Goal: Task Accomplishment & Management: Use online tool/utility

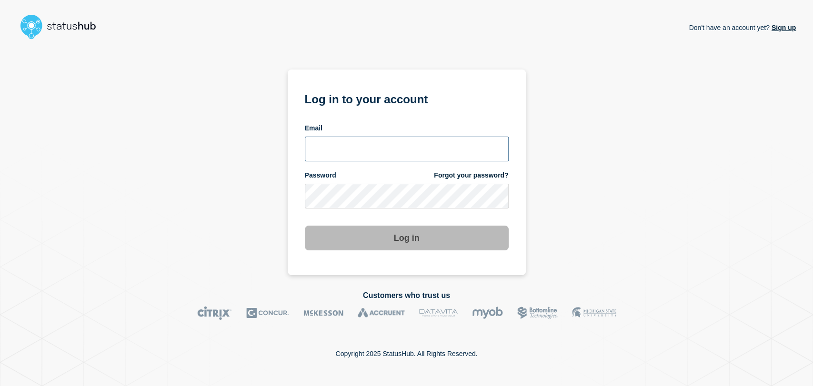
click at [377, 148] on input "email input" at bounding box center [407, 149] width 204 height 25
type input "[PERSON_NAME][EMAIL_ADDRESS][PERSON_NAME][DOMAIN_NAME]"
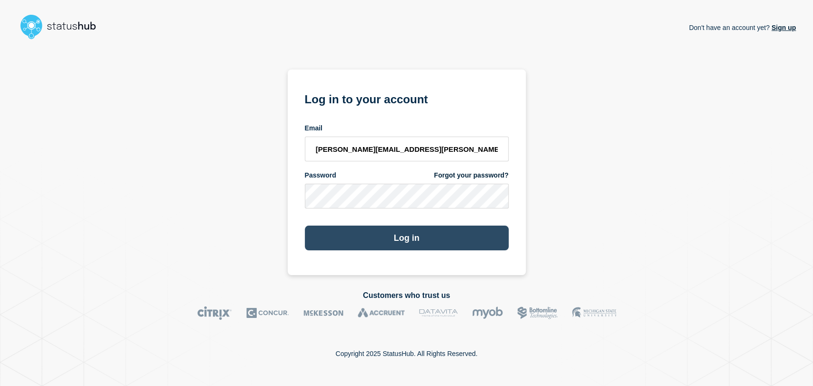
click at [371, 235] on button "Log in" at bounding box center [407, 238] width 204 height 25
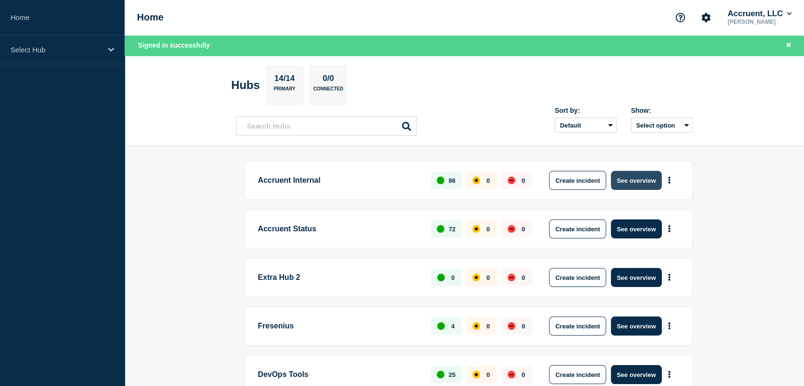
click at [644, 182] on button "See overview" at bounding box center [636, 180] width 50 height 19
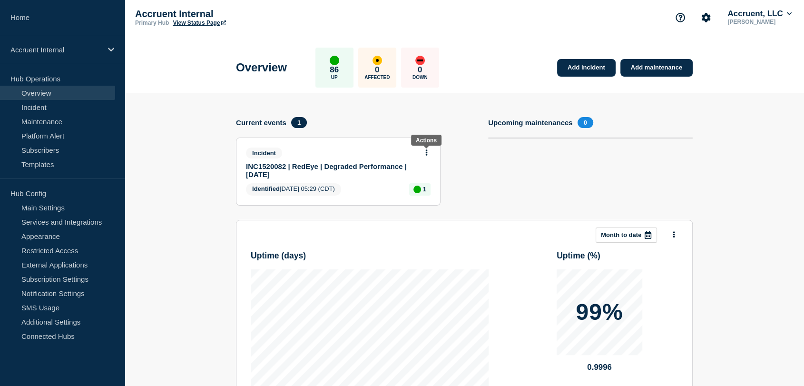
click at [427, 151] on icon at bounding box center [427, 152] width 2 height 6
click at [422, 187] on link "Update incident" at bounding box center [427, 187] width 46 height 8
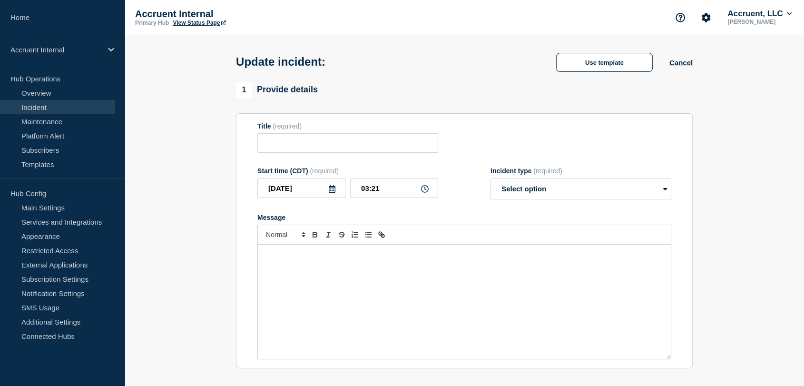
type input "INC1520082 | RedEye | Degraded Performance | 7th August"
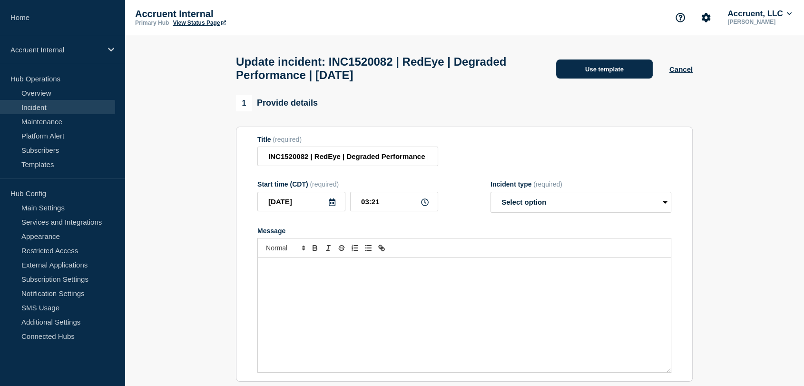
click at [608, 75] on button "Use template" at bounding box center [604, 69] width 97 height 19
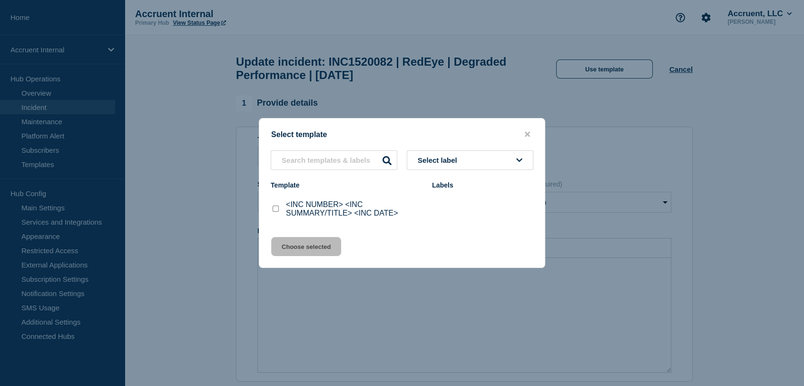
click at [277, 209] on input "<INC NUMBER> <INC SUMMARY/TITLE> <INC DATE> checkbox" at bounding box center [276, 209] width 6 height 6
checkbox input "true"
click at [315, 246] on button "Choose selected" at bounding box center [306, 246] width 70 height 19
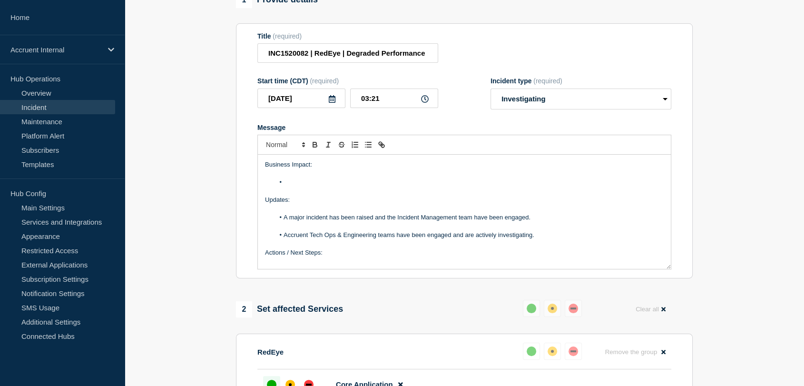
scroll to position [106, 0]
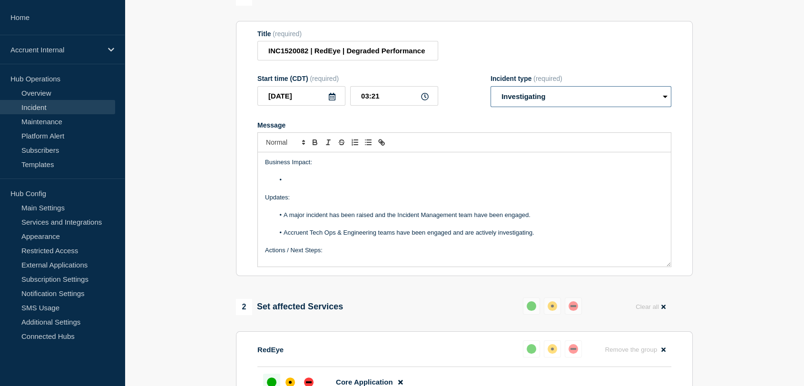
click at [572, 100] on select "Select option Investigating Identified Monitoring Resolved" at bounding box center [581, 96] width 181 height 21
select select "monitoring"
click at [491, 91] on select "Select option Investigating Identified Monitoring Resolved" at bounding box center [581, 96] width 181 height 21
click at [296, 184] on li "Message" at bounding box center [470, 180] width 390 height 9
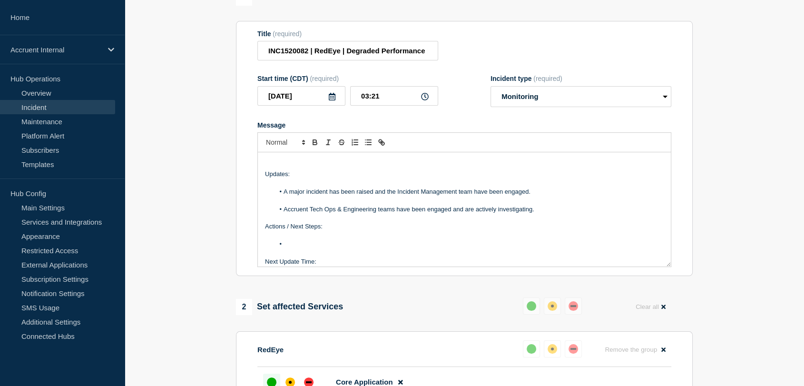
scroll to position [99, 0]
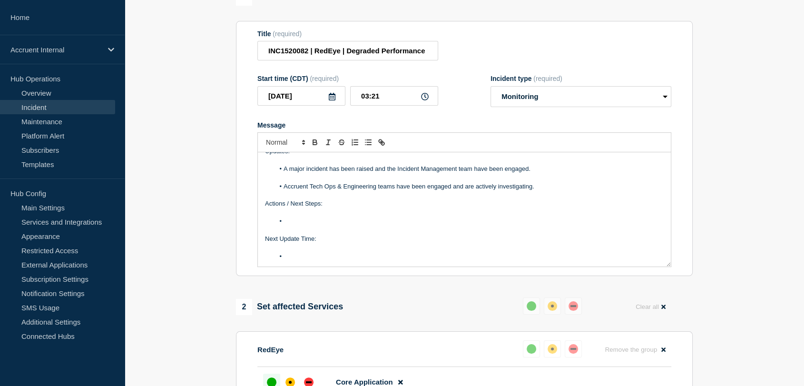
click at [321, 226] on li "Message" at bounding box center [470, 221] width 390 height 9
click at [457, 225] on span "server running MySQL 8.0.43." at bounding box center [478, 221] width 82 height 7
click at [537, 224] on li "Tech Ops have confirmed they have spun up a new RDS server, running MySQL 8.0.4…" at bounding box center [470, 221] width 390 height 9
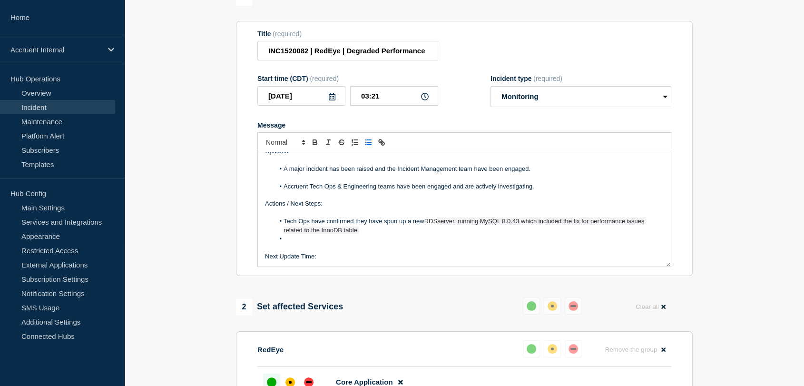
click at [311, 243] on li "Message" at bounding box center [470, 239] width 390 height 9
click at [286, 243] on li "Impact is still expected" at bounding box center [470, 239] width 390 height 9
click at [406, 243] on li "Tech Ops state that Impact is still expected" at bounding box center [470, 239] width 390 height 9
drag, startPoint x: 564, startPoint y: 245, endPoint x: 311, endPoint y: 245, distance: 253.2
click at [311, 243] on li "Tech Ops state that Impact is still a risk from 3PM CT and are currently workin…" at bounding box center [470, 239] width 390 height 9
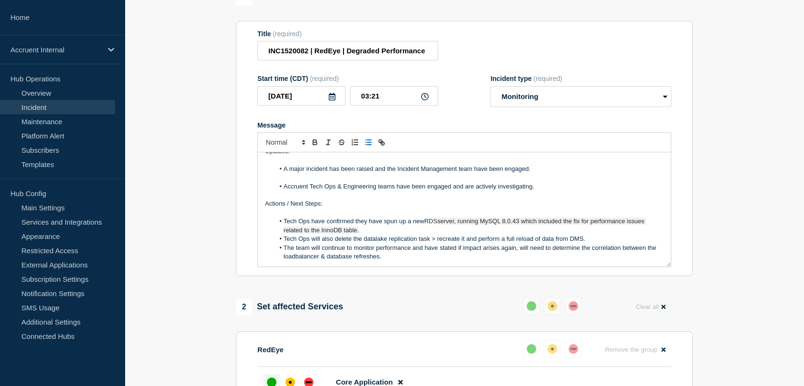
click at [418, 234] on li "Tech Ops have confirmed they have spun up a new RDS server, running MySQL 8.0.4…" at bounding box center [470, 226] width 390 height 18
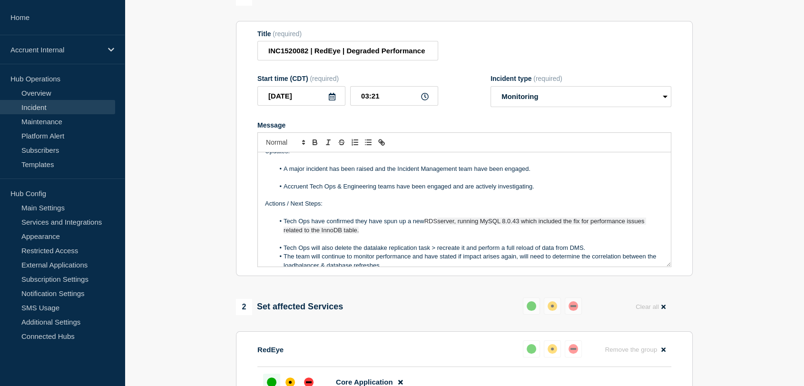
click at [601, 252] on li "Tech Ops will also delete the datalake replication task > recreate it and perfo…" at bounding box center [470, 248] width 390 height 9
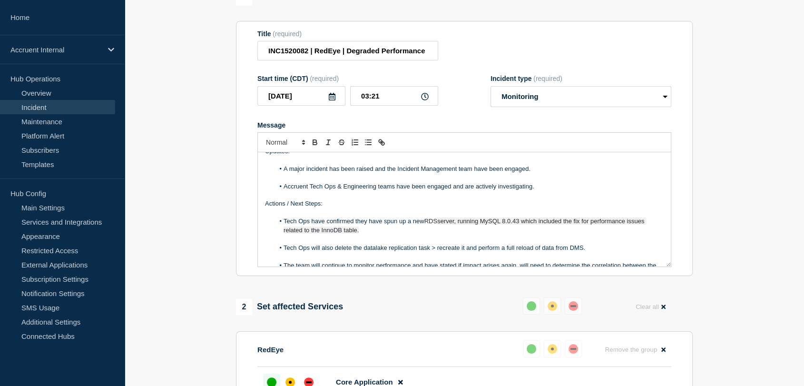
click at [372, 235] on li "Tech Ops have confirmed they have spun up a new RDS server, running MySQL 8.0.4…" at bounding box center [470, 226] width 390 height 18
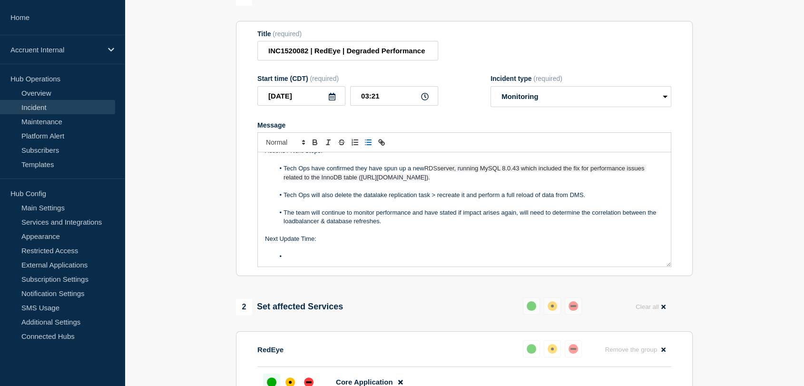
click at [327, 261] on li "Message" at bounding box center [470, 256] width 390 height 9
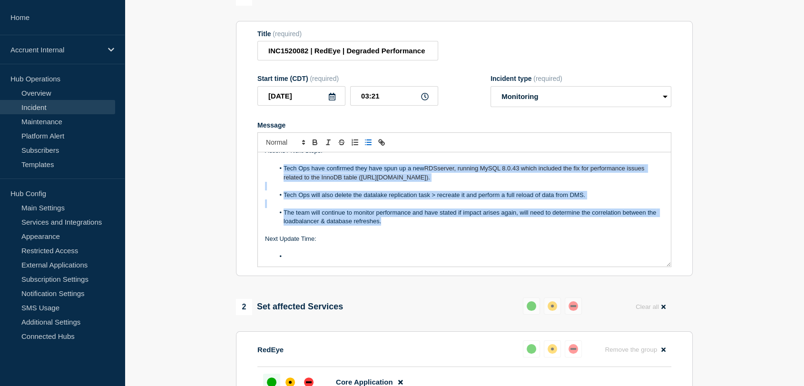
drag, startPoint x: 407, startPoint y: 228, endPoint x: 280, endPoint y: 173, distance: 137.8
click at [280, 173] on div "Business Impact: Multiple customers reported degraded performance impacting nav…" at bounding box center [464, 209] width 413 height 114
copy div "Tech Ops have confirmed they have spun up a new RDS server, running MySQL 8.0.4…"
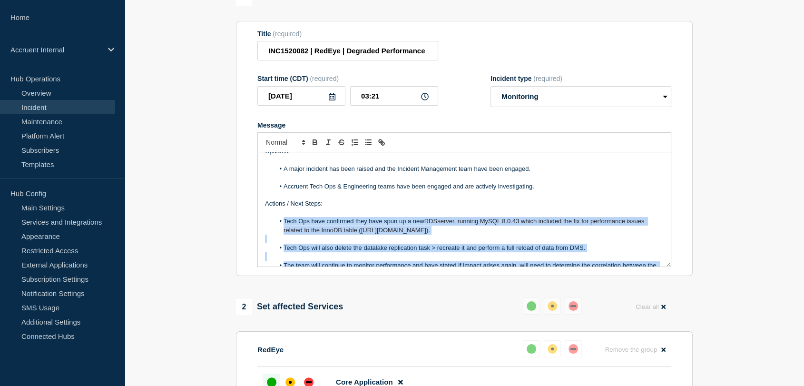
scroll to position [46, 0]
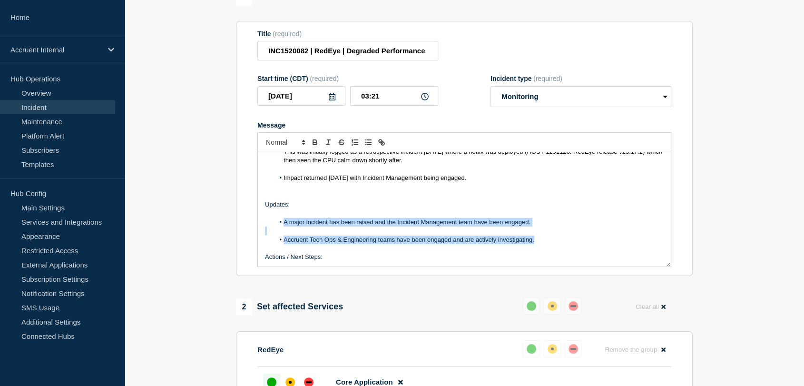
drag, startPoint x: 539, startPoint y: 244, endPoint x: 284, endPoint y: 228, distance: 255.7
click at [284, 228] on div "Business Impact: Multiple customers reported degraded performance impacting nav…" at bounding box center [464, 209] width 413 height 114
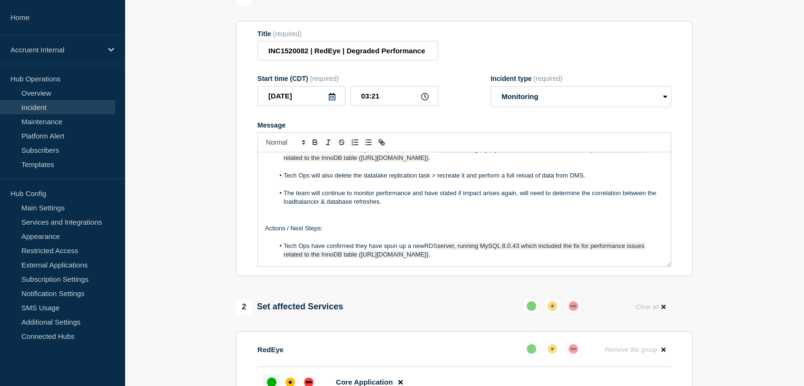
scroll to position [171, 0]
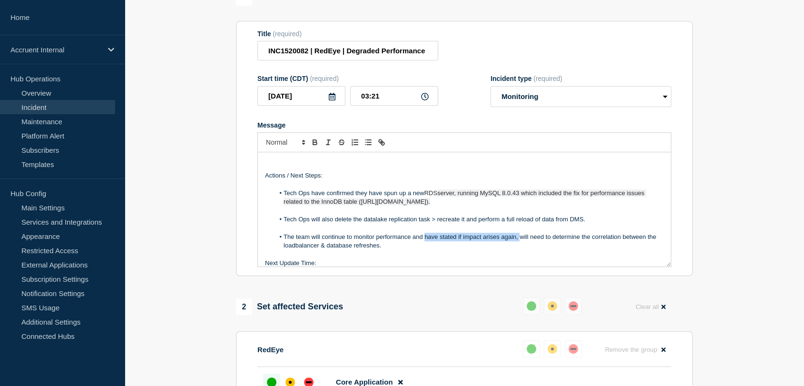
drag, startPoint x: 521, startPoint y: 239, endPoint x: 426, endPoint y: 242, distance: 94.8
click at [426, 242] on li "The team will continue to monitor performance and have stated if impact arises …" at bounding box center [470, 242] width 390 height 18
drag, startPoint x: 535, startPoint y: 242, endPoint x: 474, endPoint y: 242, distance: 60.9
click at [474, 242] on li "The team will continue to monitor performance and investigations into will need…" at bounding box center [470, 242] width 390 height 18
click at [311, 224] on li "Tech Ops will also delete the datalake replication task > recreate it and perfo…" at bounding box center [470, 219] width 390 height 9
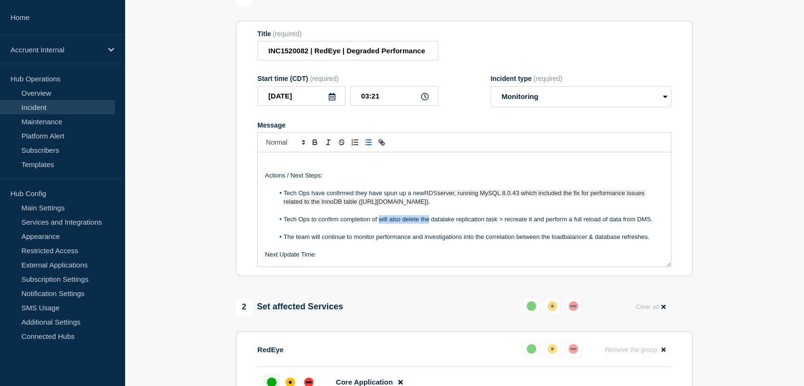
drag, startPoint x: 428, startPoint y: 222, endPoint x: 379, endPoint y: 222, distance: 49.0
click at [379, 222] on li "Tech Ops to confirm completion of will also delete the datalake replication tas…" at bounding box center [470, 219] width 390 height 9
click at [444, 223] on li "Tech Ops to confirm completion of datalake replication task > recreate it and p…" at bounding box center [470, 219] width 390 height 9
click at [463, 224] on li "Tech Ops to confirm completion of datalake replication deletion > recreate it a…" at bounding box center [470, 219] width 390 height 9
drag, startPoint x: 648, startPoint y: 223, endPoint x: 498, endPoint y: 225, distance: 150.4
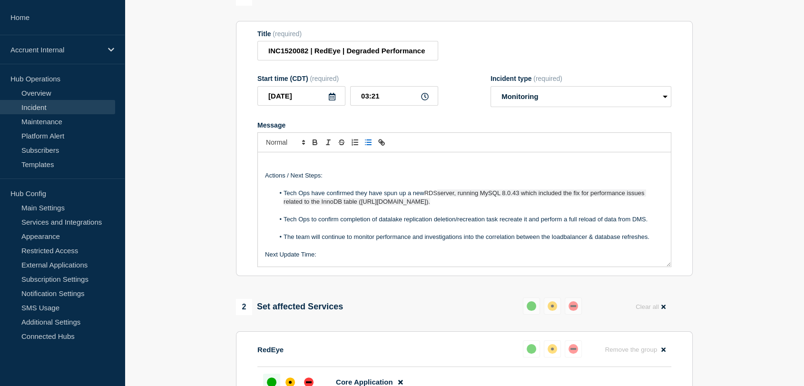
click at [498, 224] on li "Tech Ops to confirm completion of datalake replication deletion/recreation task…" at bounding box center [470, 219] width 390 height 9
drag, startPoint x: 513, startPoint y: 207, endPoint x: 286, endPoint y: 199, distance: 227.7
click at [286, 199] on li "Tech Ops have confirmed they have spun up a new RDS server, running MySQL 8.0.4…" at bounding box center [470, 198] width 390 height 18
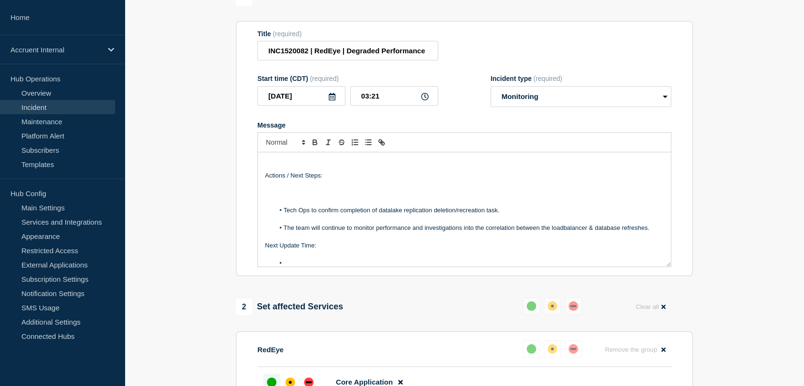
scroll to position [169, 0]
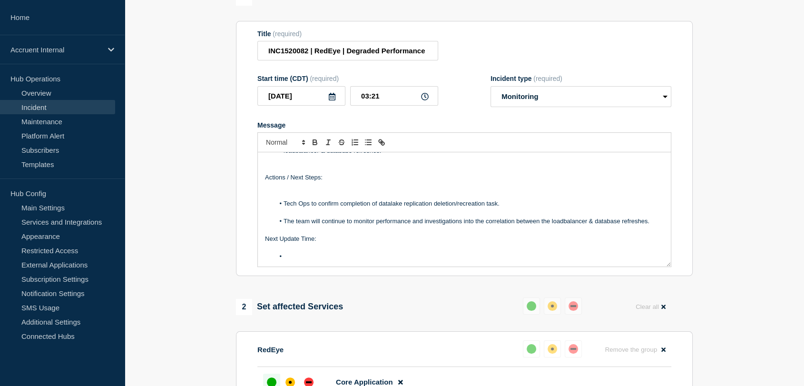
click at [292, 197] on p "Message" at bounding box center [464, 195] width 399 height 9
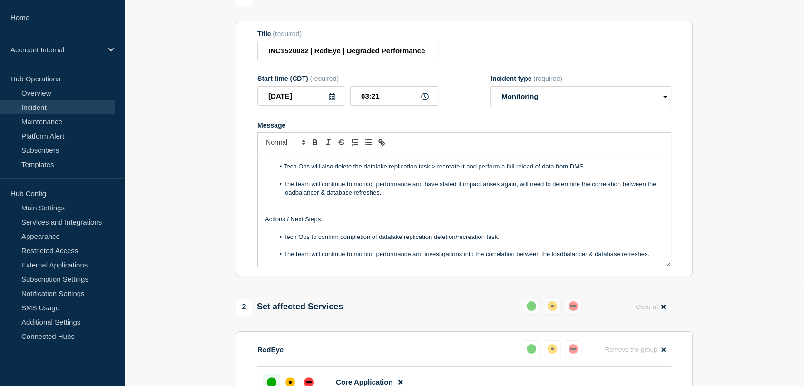
scroll to position [160, 0]
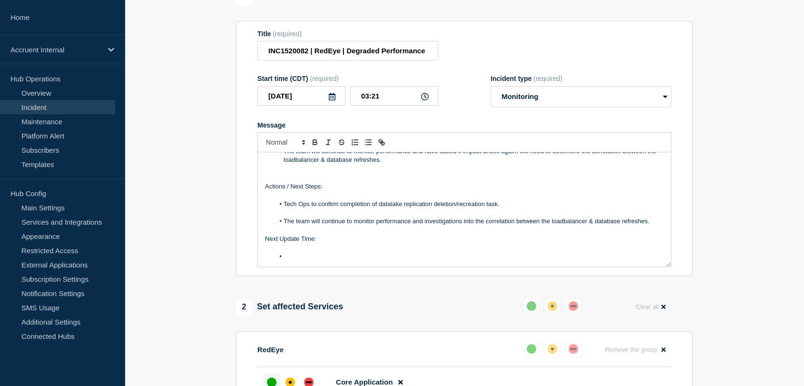
click at [327, 261] on li "Message" at bounding box center [470, 256] width 390 height 9
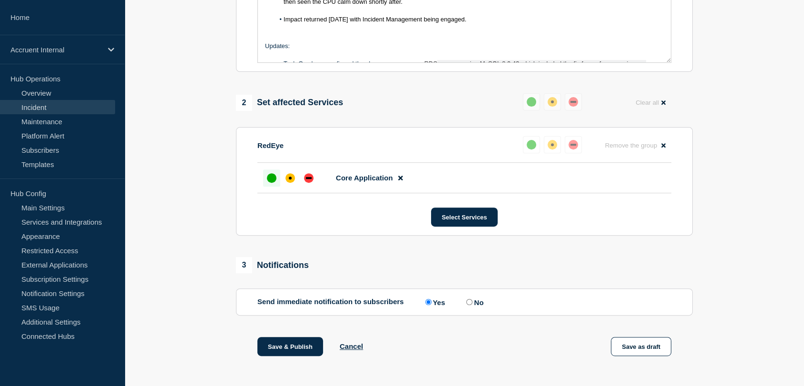
scroll to position [370, 0]
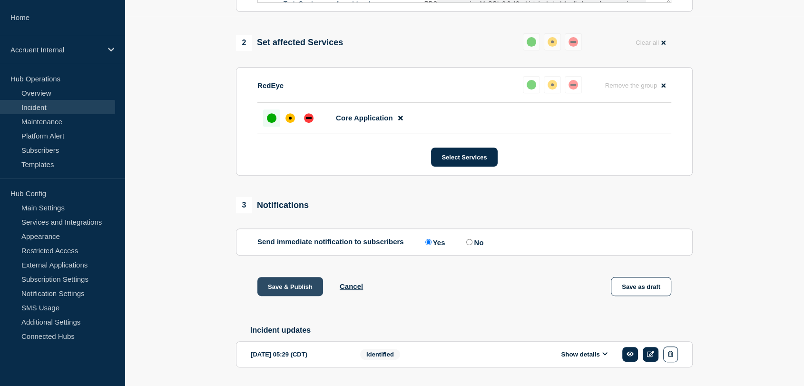
click at [278, 288] on button "Save & Publish" at bounding box center [291, 286] width 66 height 19
